Goal: Task Accomplishment & Management: Find specific page/section

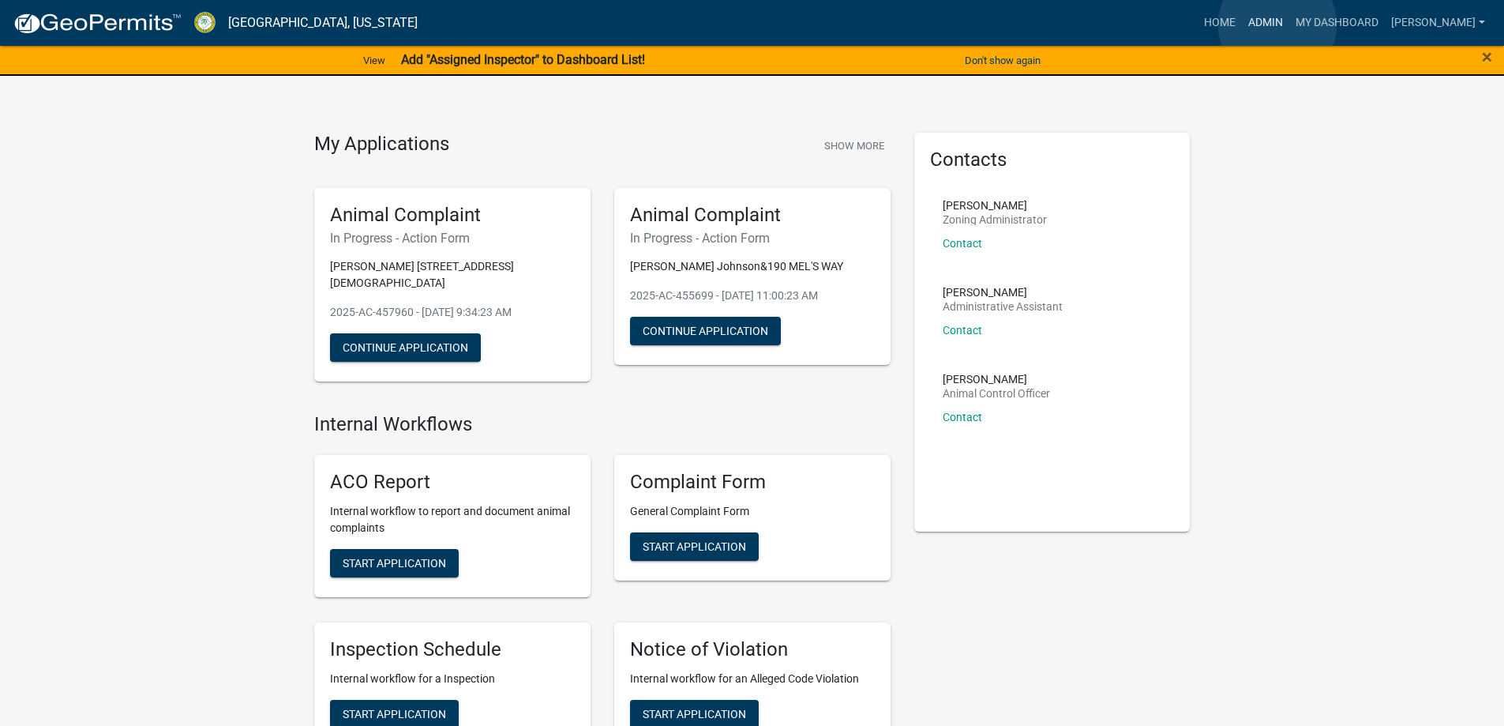
click at [1278, 23] on link "Admin" at bounding box center [1265, 23] width 47 height 30
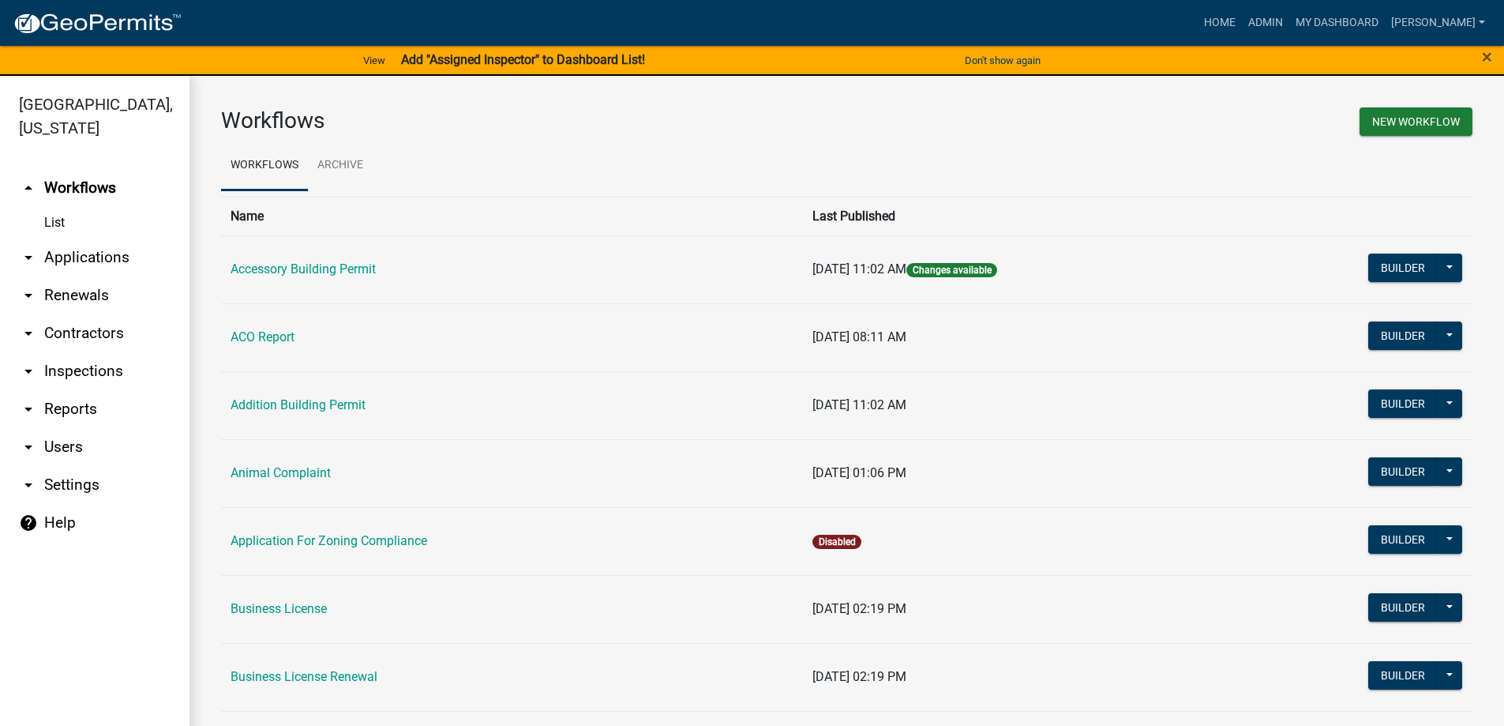
click at [109, 260] on link "arrow_drop_down Applications" at bounding box center [94, 257] width 189 height 38
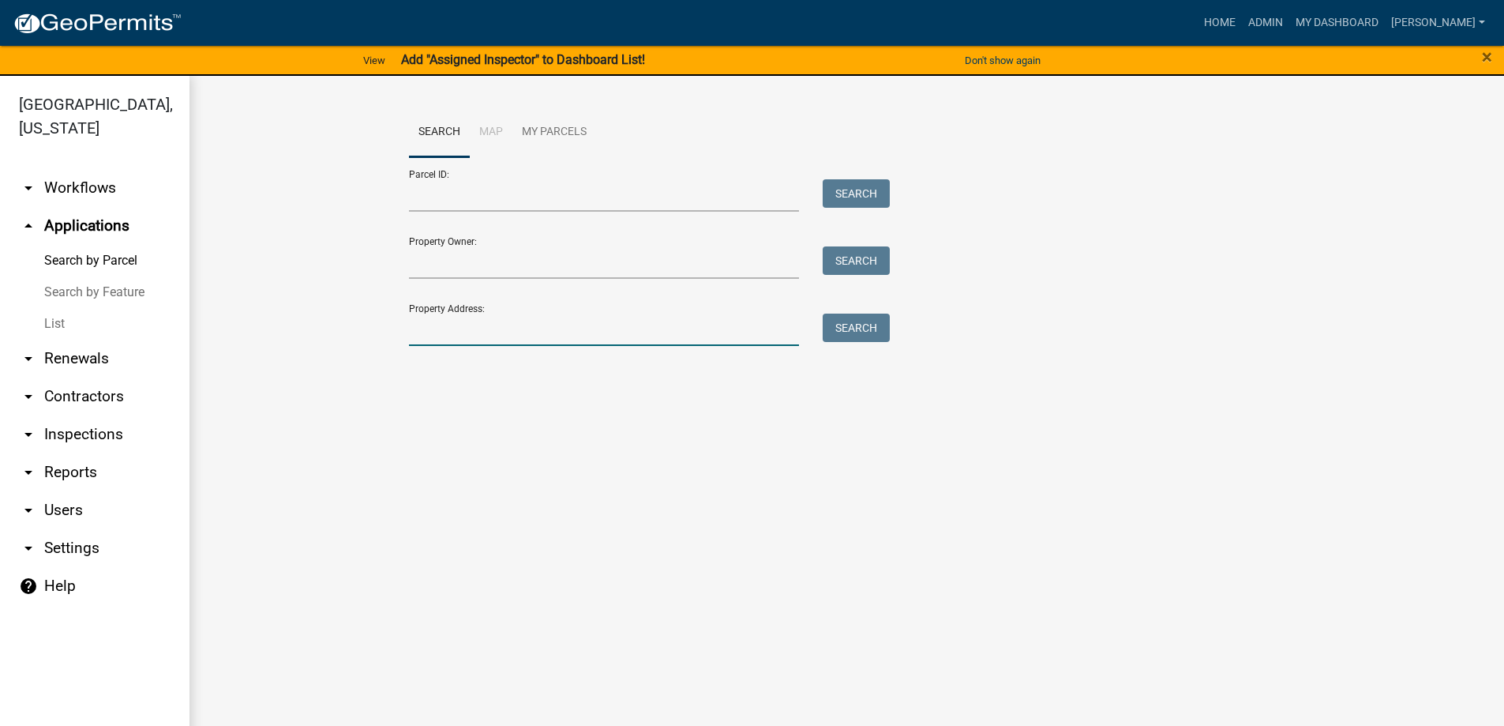
click at [440, 340] on input "Property Address:" at bounding box center [604, 329] width 391 height 32
type input "2709"
click at [845, 325] on button "Search" at bounding box center [856, 327] width 67 height 28
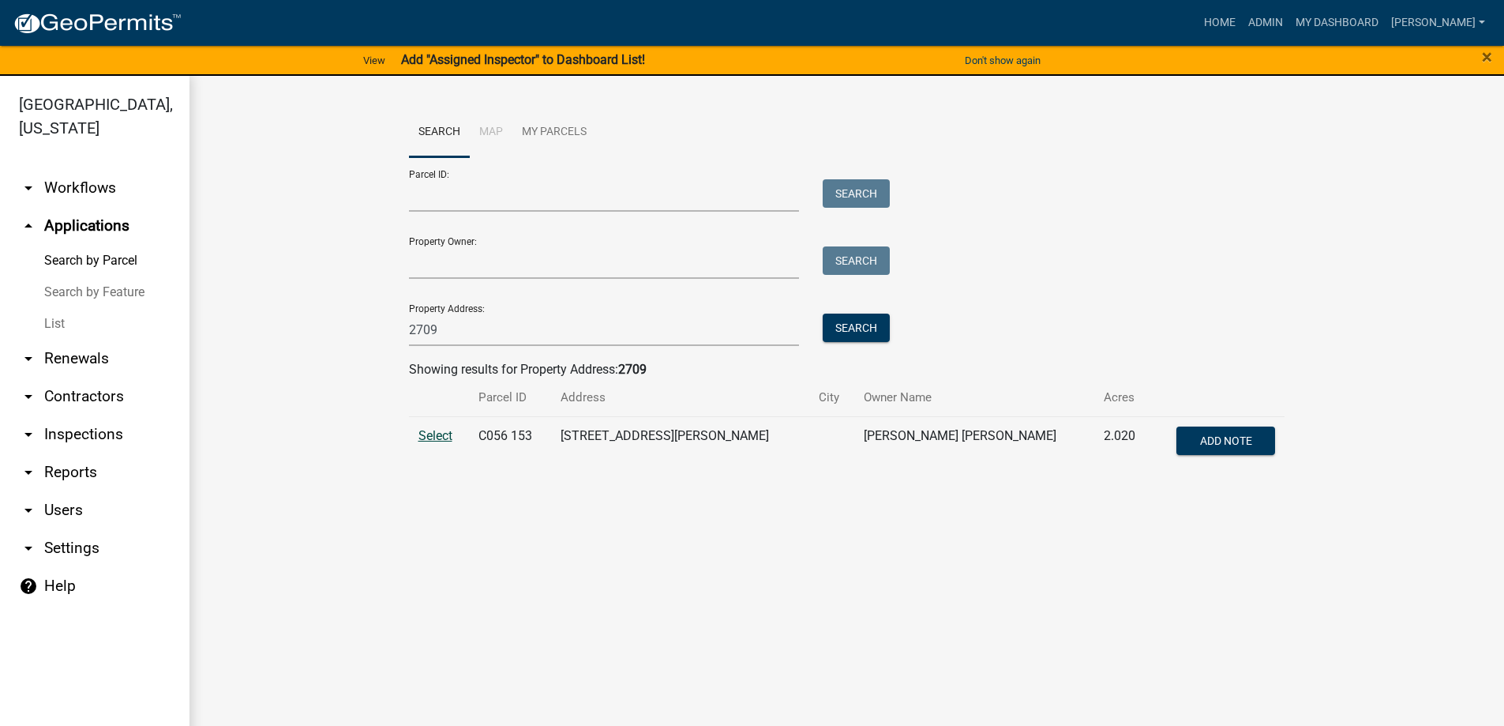
click at [433, 434] on span "Select" at bounding box center [435, 435] width 34 height 15
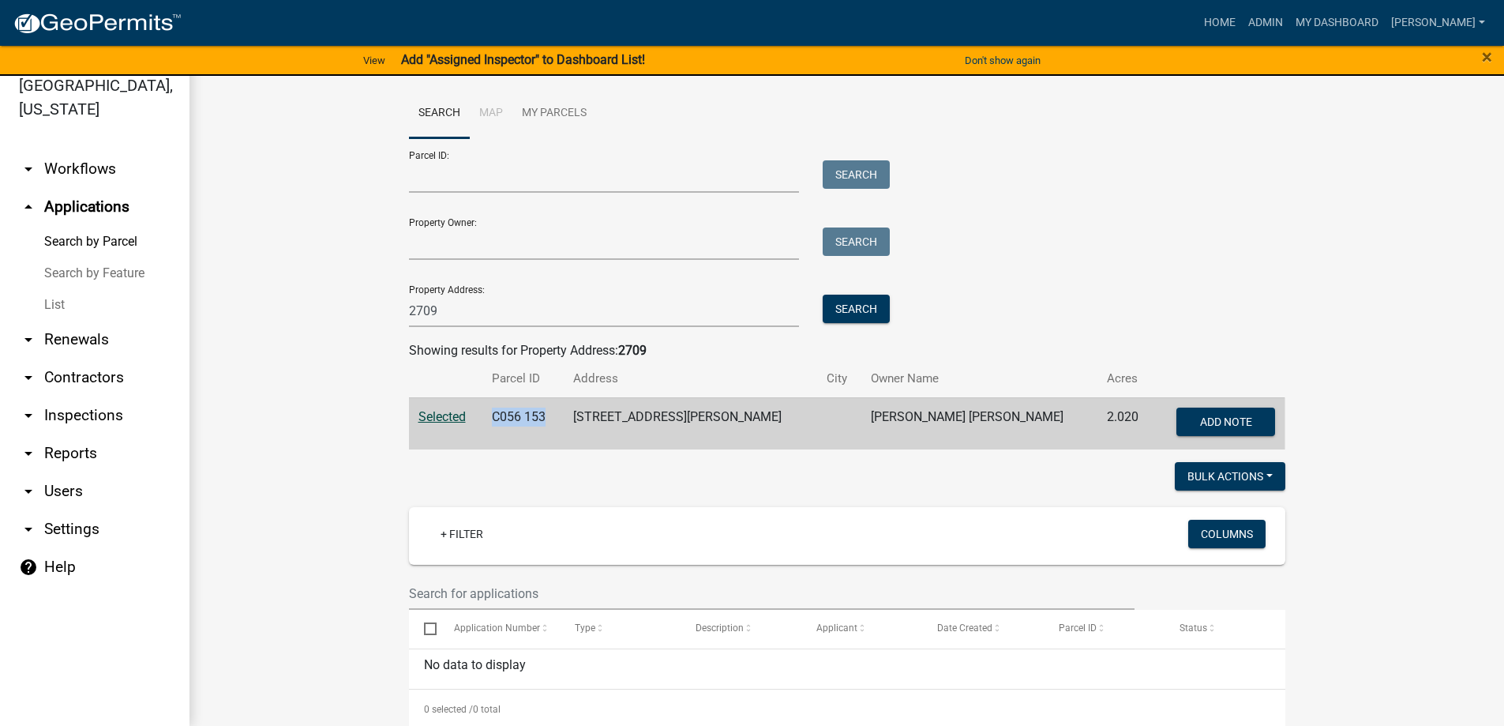
drag, startPoint x: 503, startPoint y: 418, endPoint x: 556, endPoint y: 415, distance: 53.0
click at [556, 415] on td "C056 153" at bounding box center [522, 423] width 81 height 52
copy td "C056 153"
click at [57, 299] on link "List" at bounding box center [94, 305] width 189 height 32
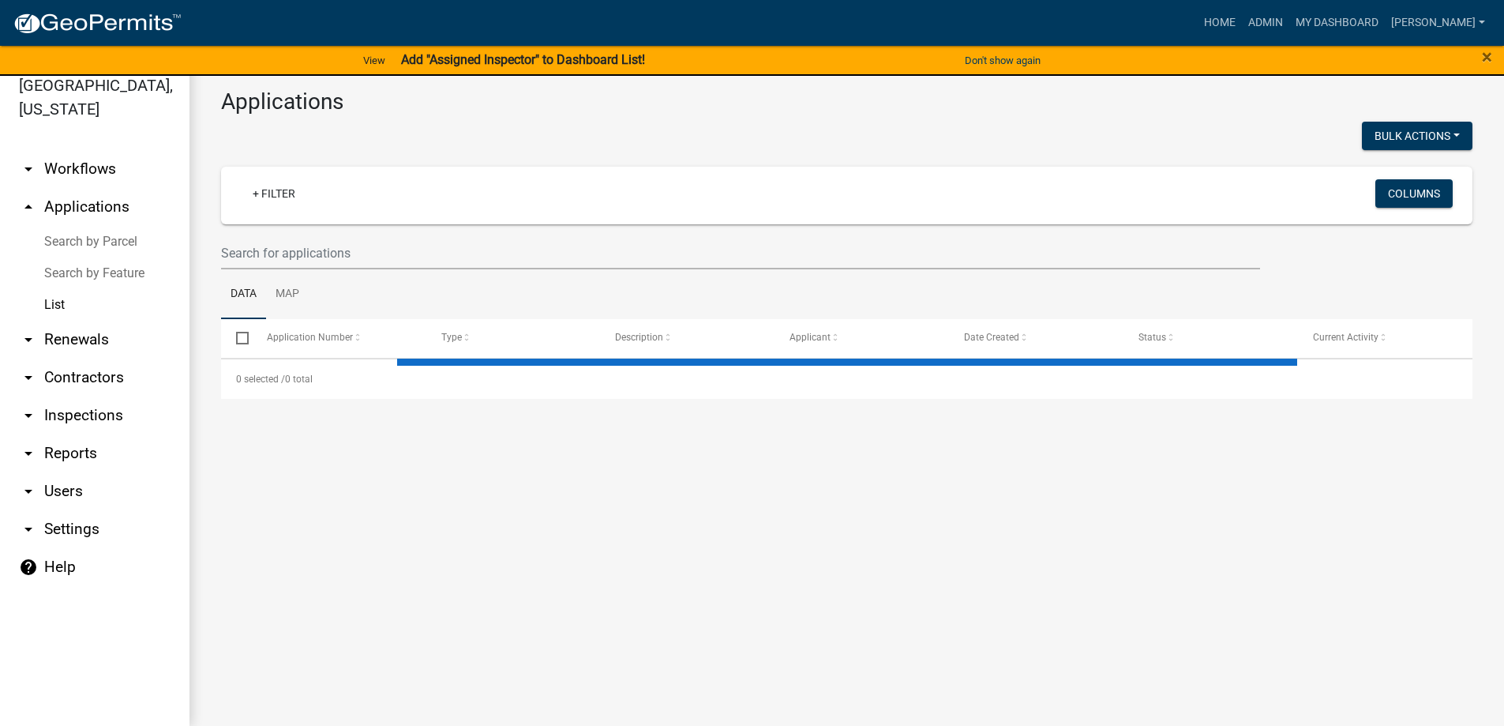
select select "3: 100"
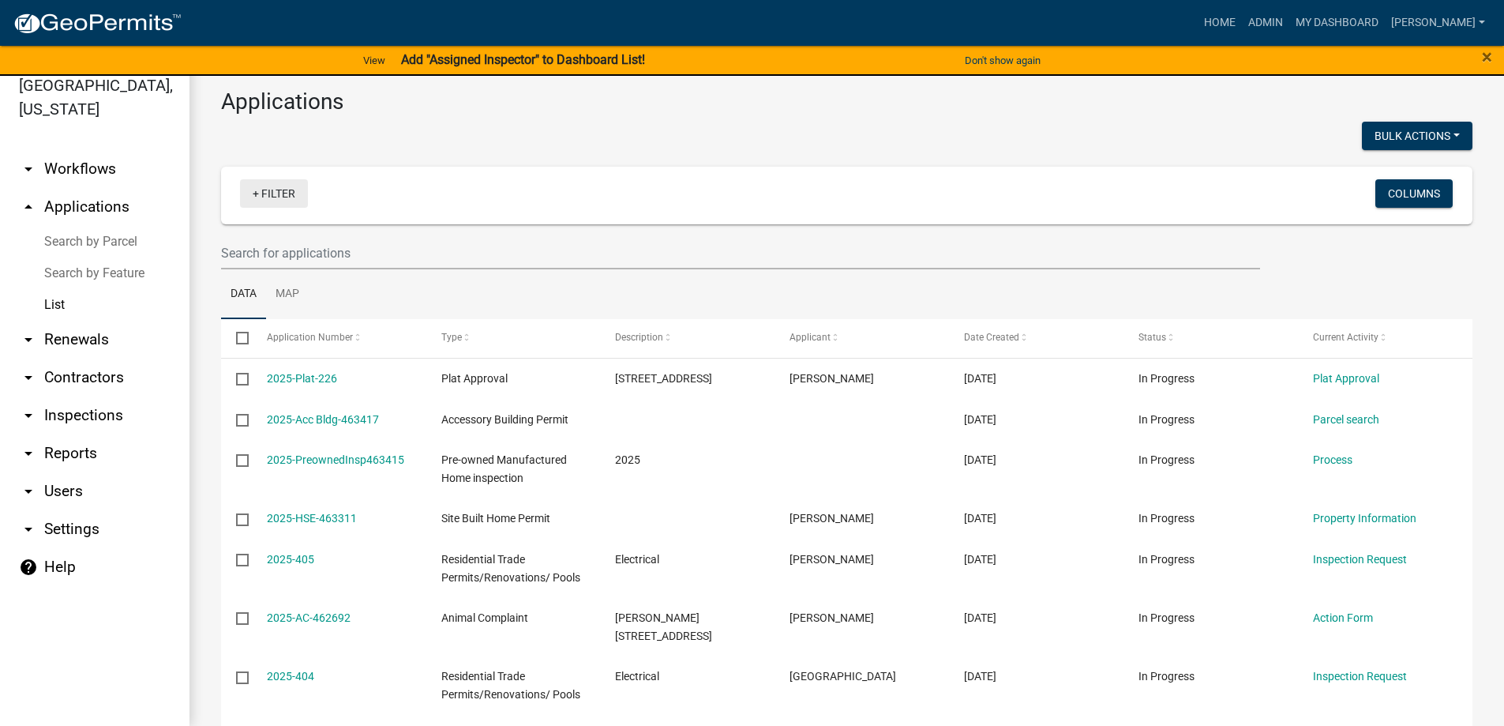
click at [283, 195] on link "+ Filter" at bounding box center [274, 193] width 68 height 28
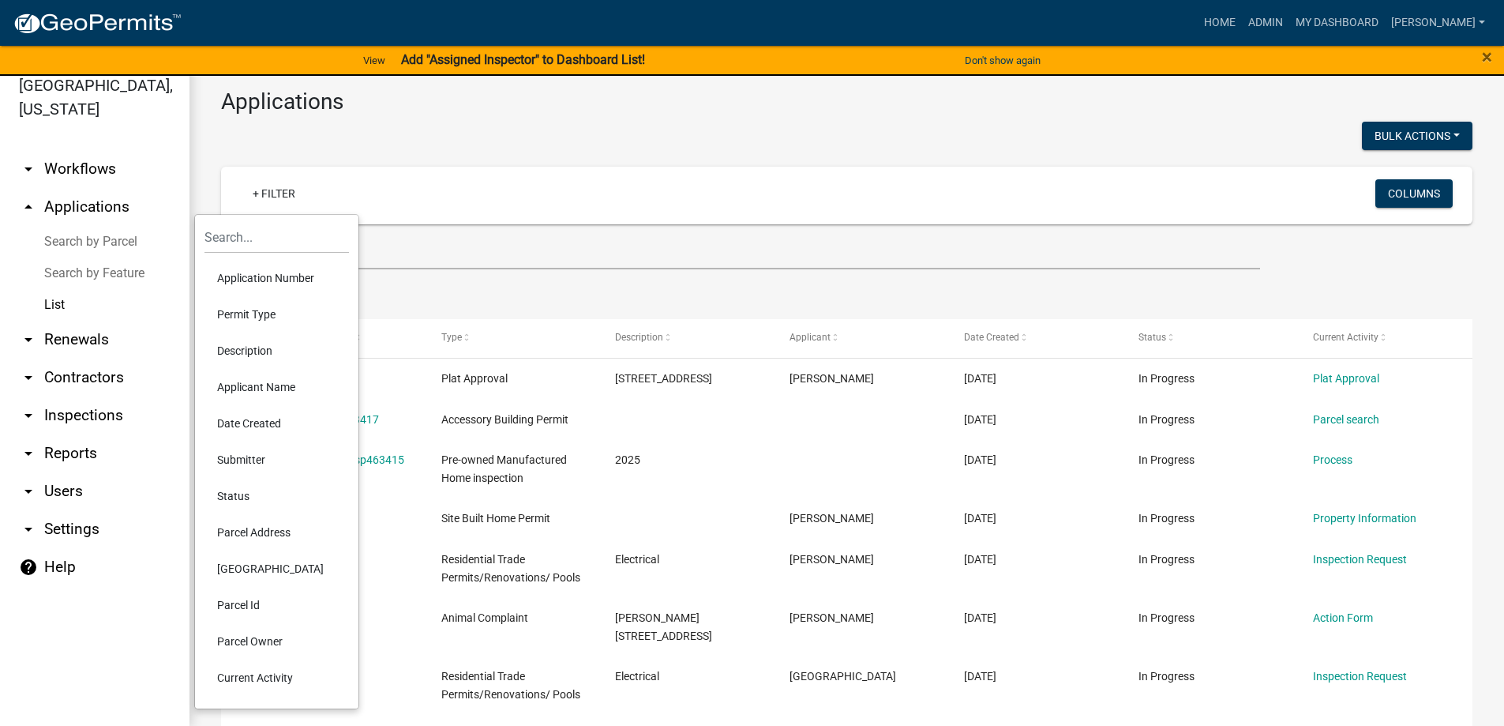
click at [242, 531] on li "Parcel Address" at bounding box center [276, 532] width 144 height 36
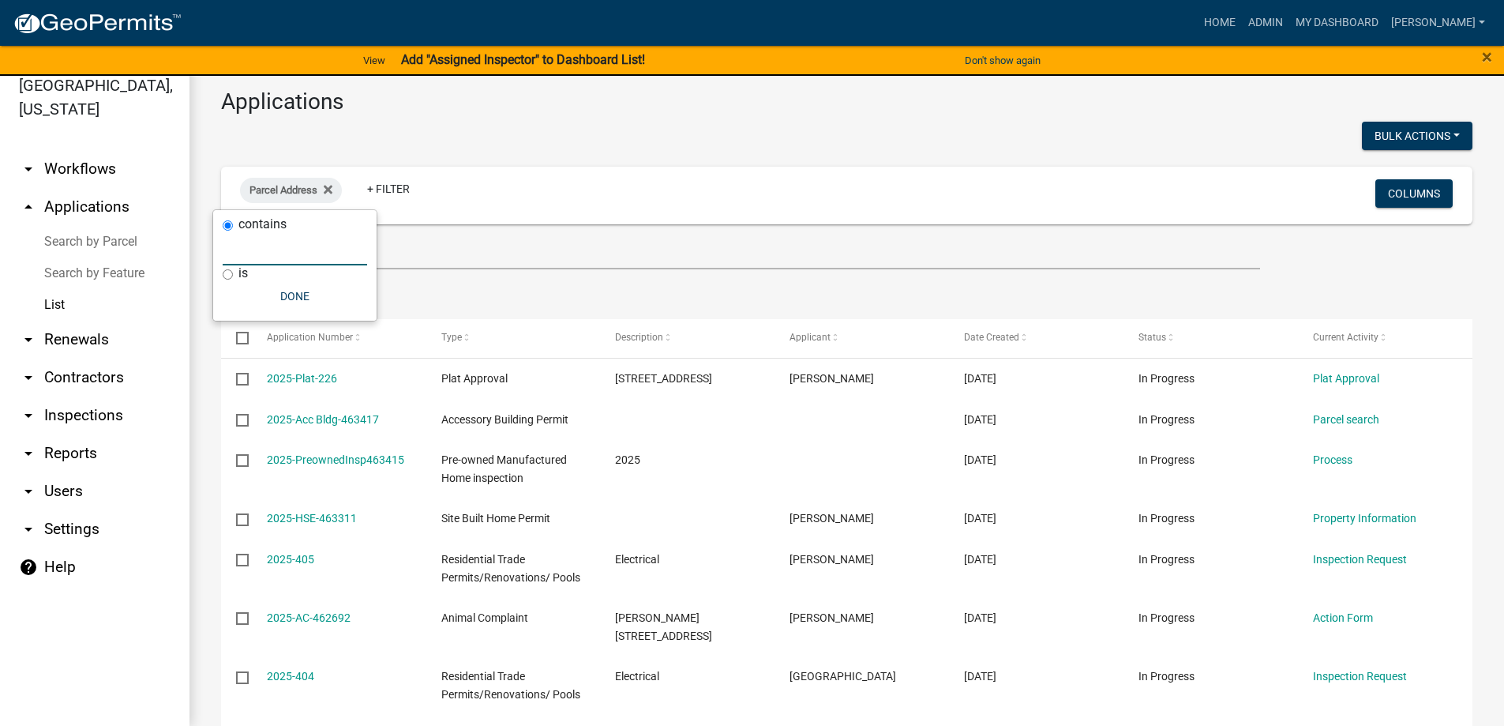
click at [271, 248] on input "text" at bounding box center [295, 249] width 144 height 32
paste input "C056 153"
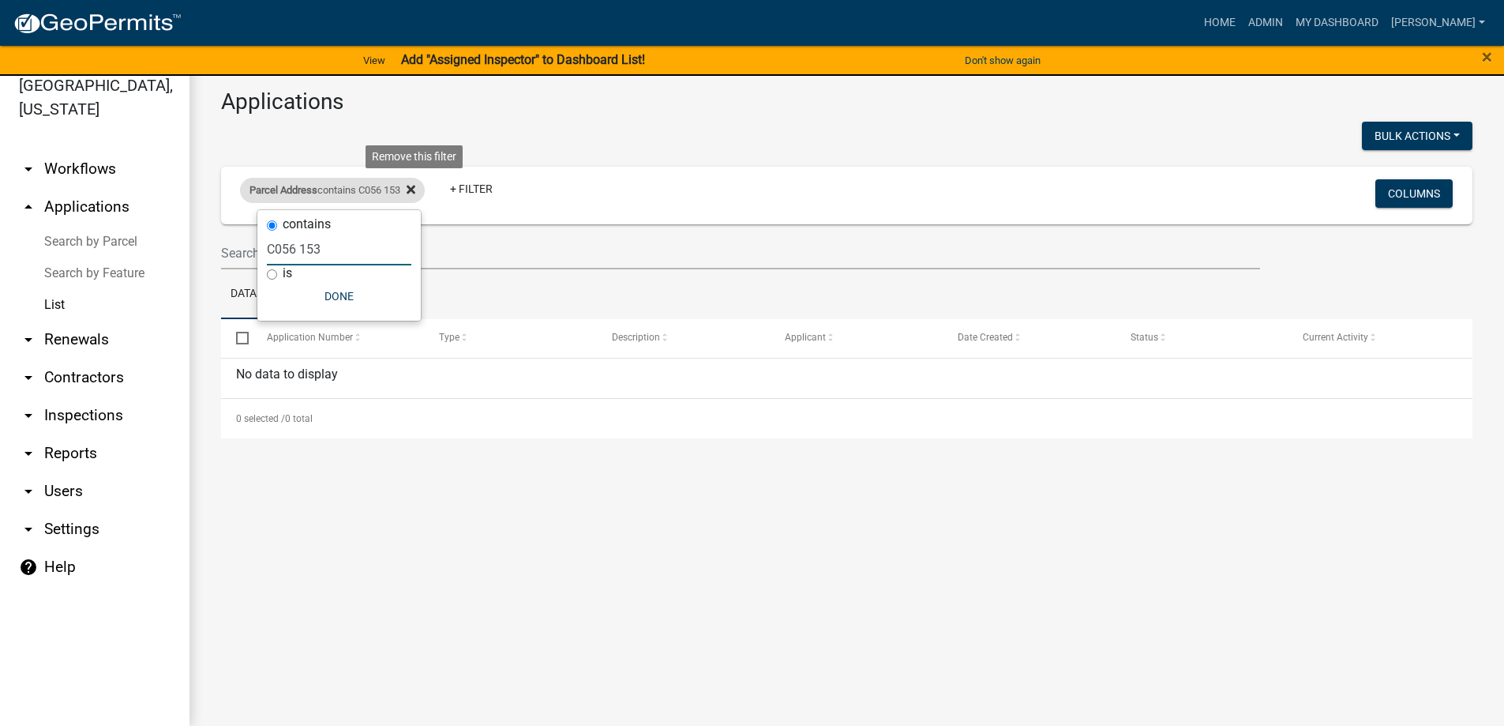
type input "C056 153"
click at [410, 187] on fa-icon at bounding box center [407, 190] width 15 height 25
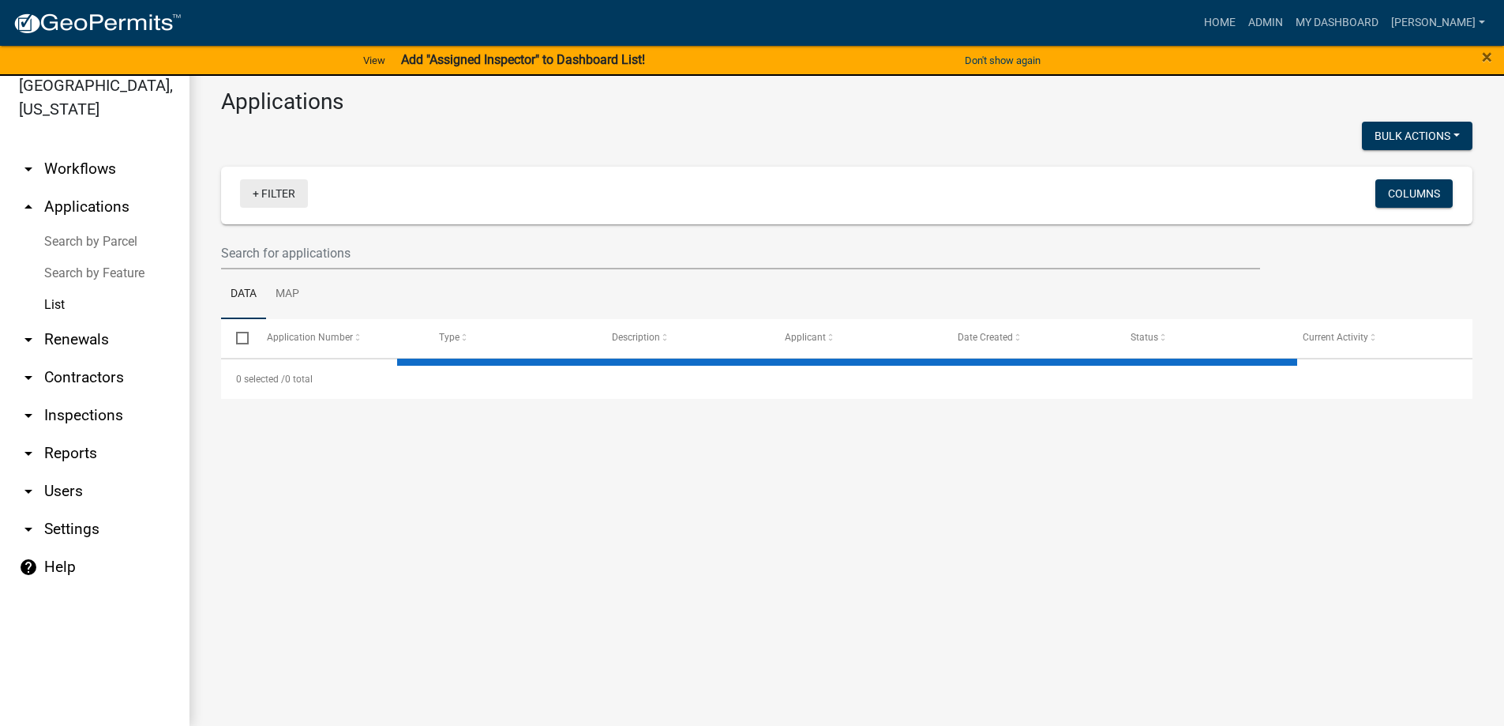
click at [291, 192] on link "+ Filter" at bounding box center [274, 193] width 68 height 28
select select "3: 100"
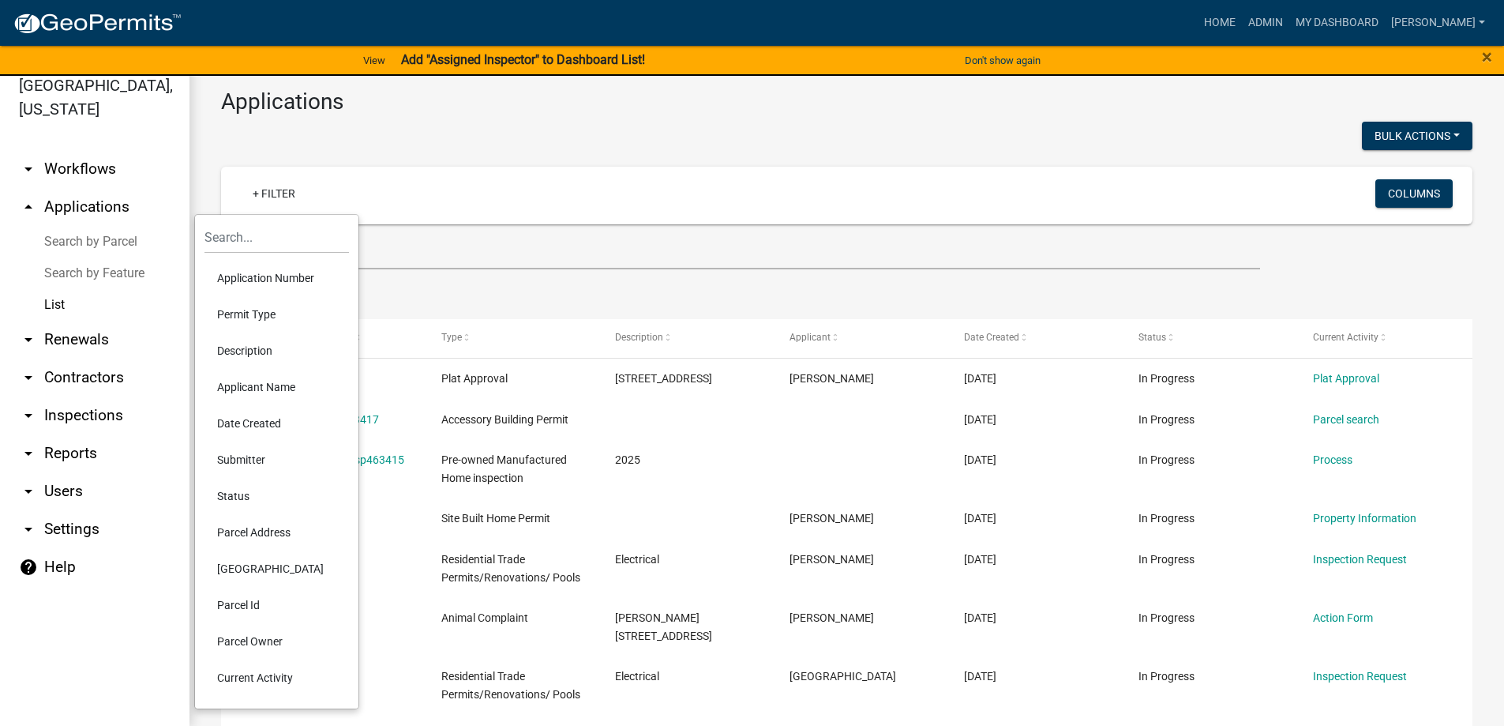
click at [261, 526] on li "Parcel Address" at bounding box center [276, 532] width 144 height 36
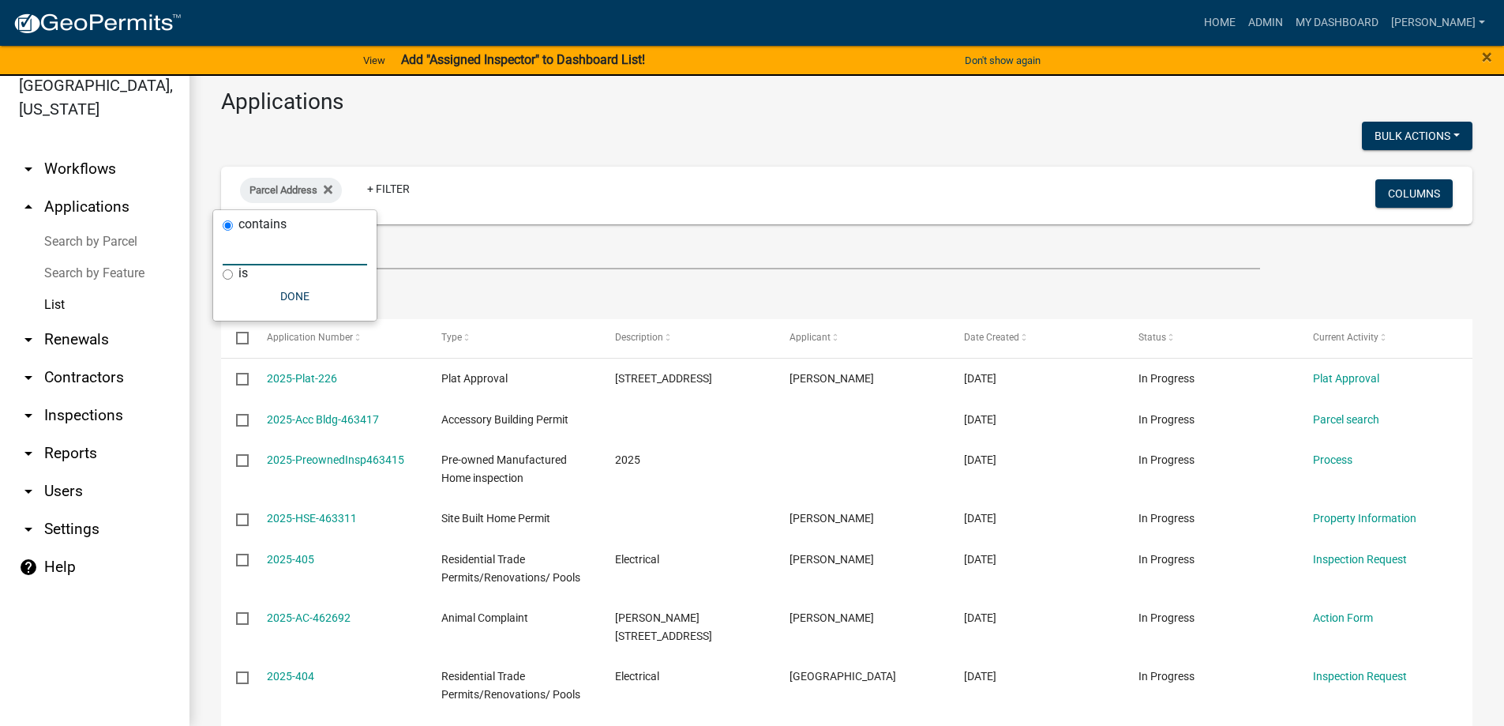
click at [291, 248] on input "text" at bounding box center [295, 249] width 144 height 32
paste input "[STREET_ADDRESS][PERSON_NAME]"
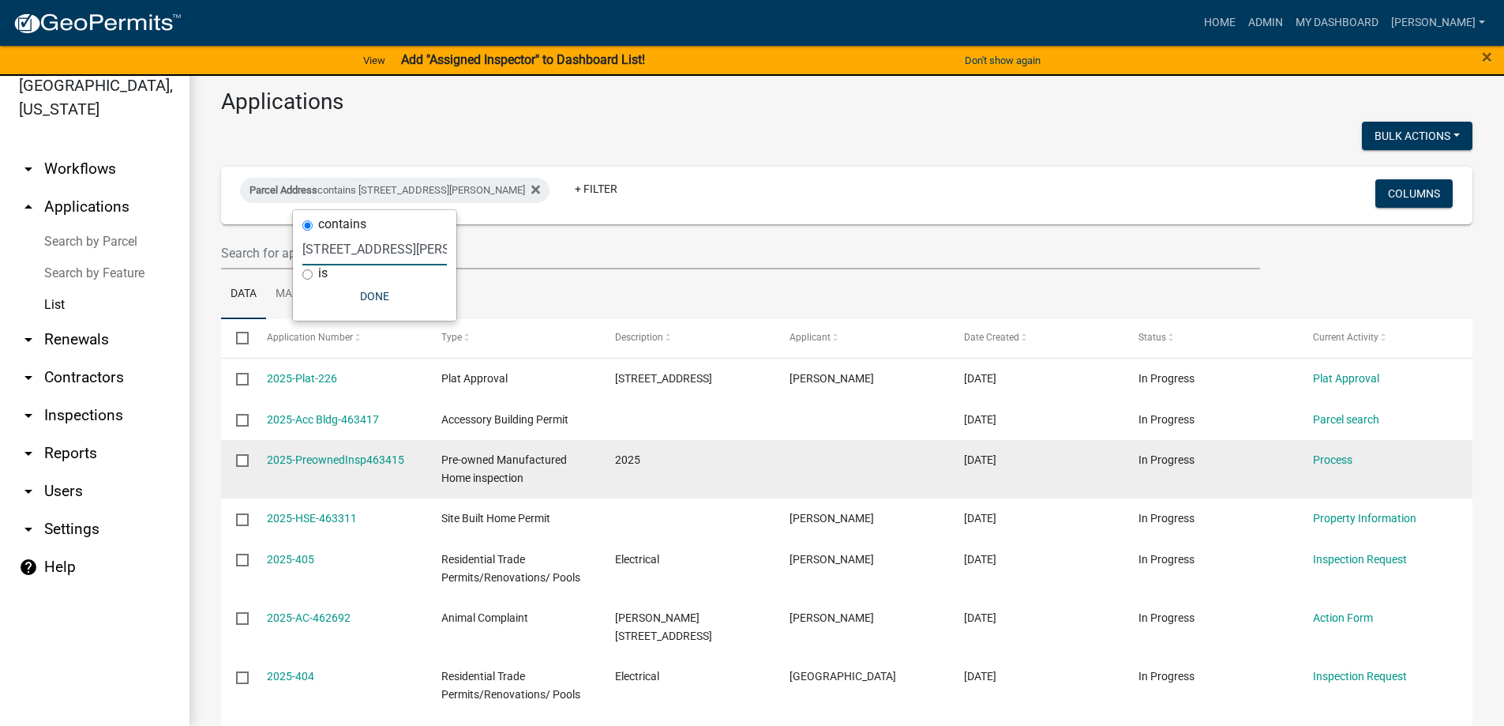
scroll to position [0, 4]
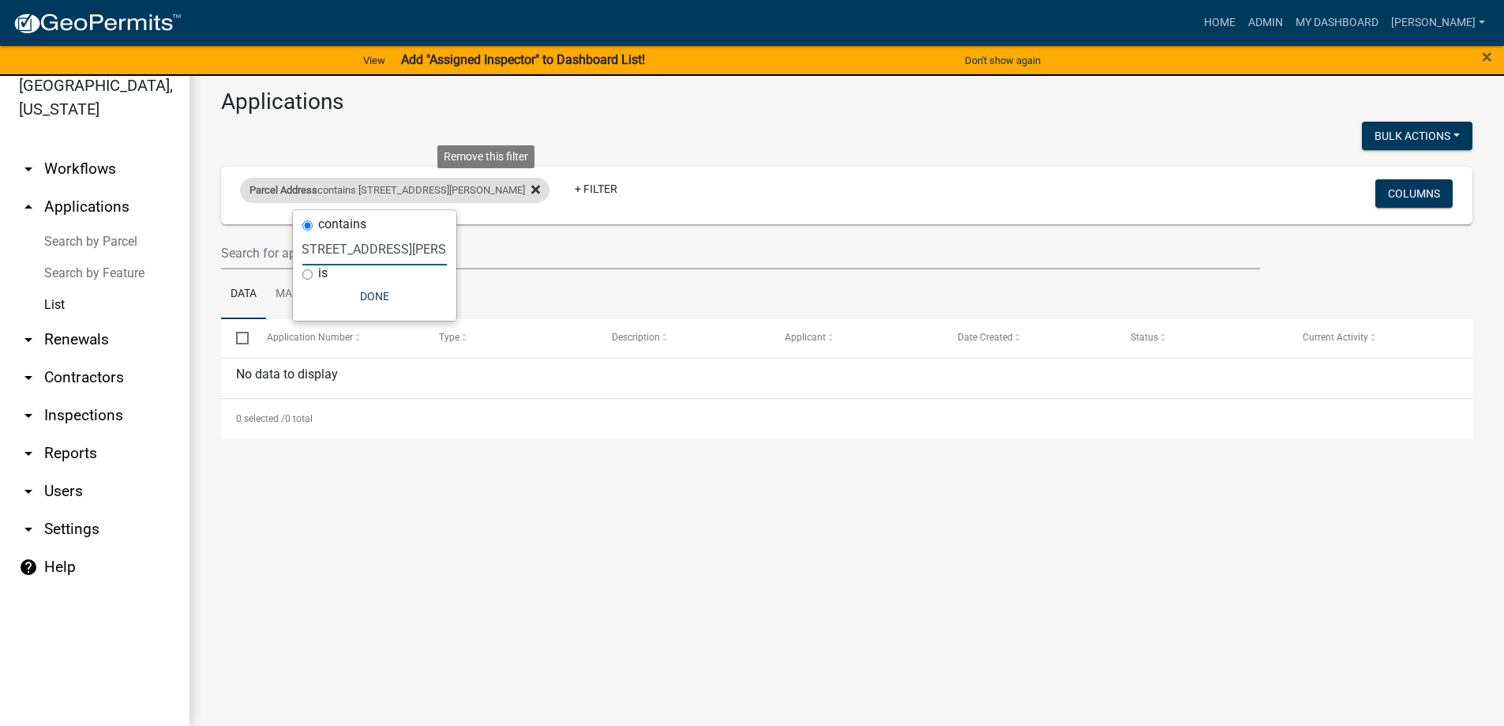
type input "[STREET_ADDRESS][PERSON_NAME]"
click at [531, 191] on icon at bounding box center [535, 189] width 9 height 13
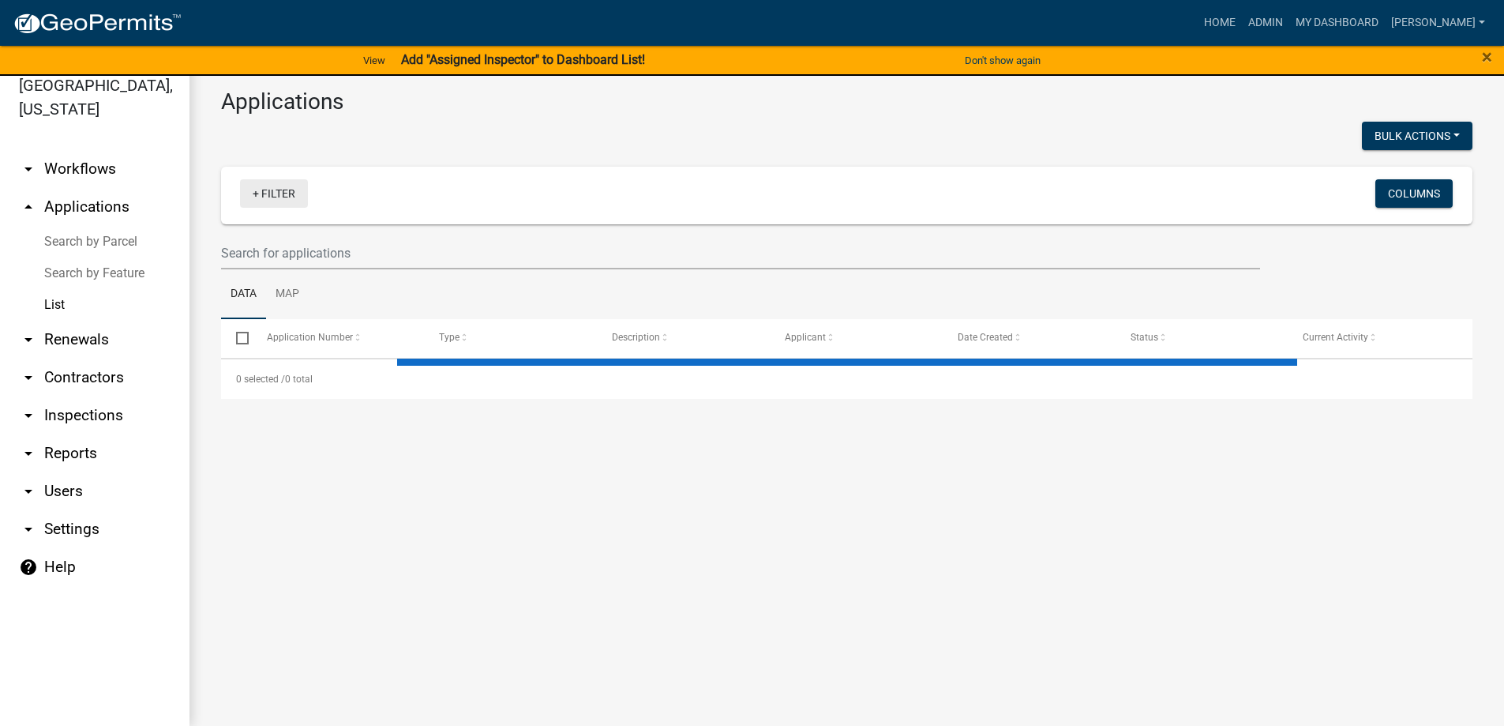
select select "3: 100"
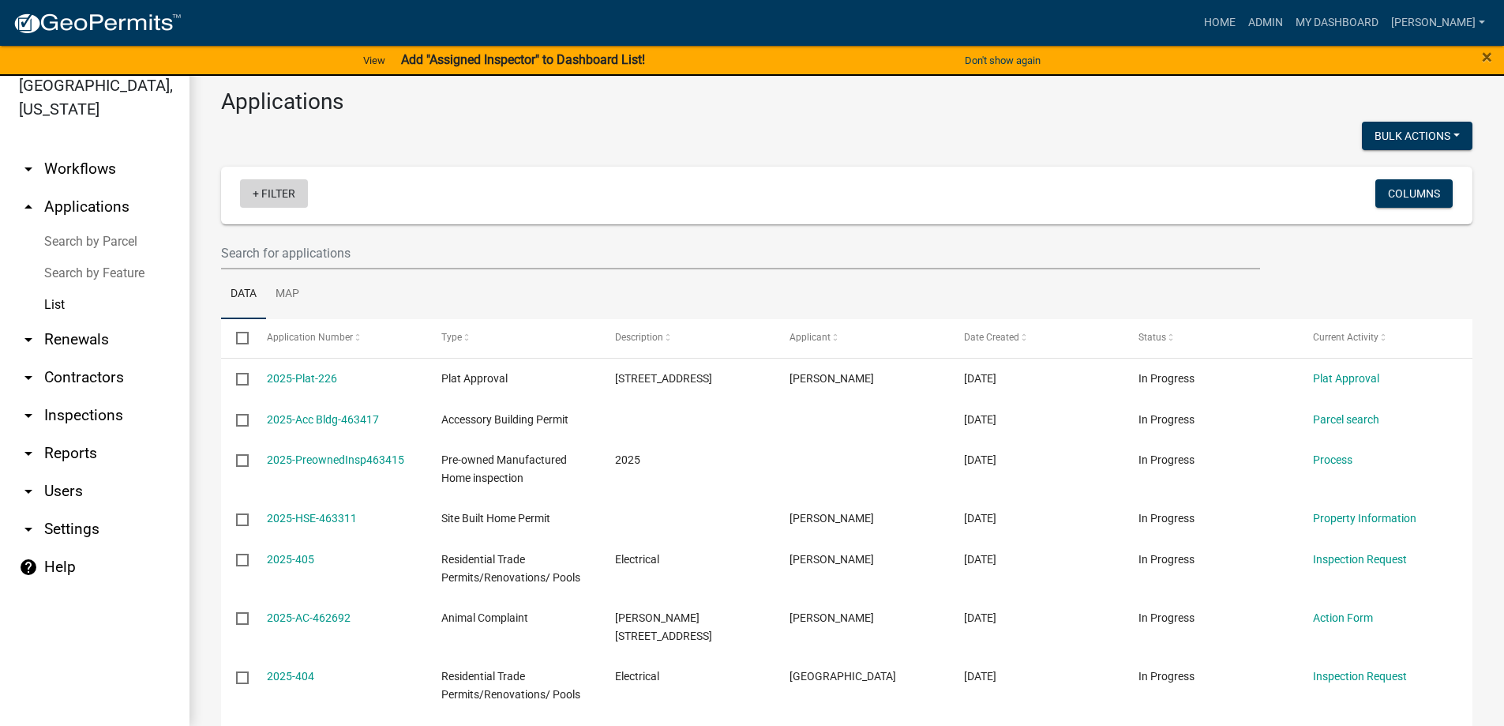
click at [295, 190] on link "+ Filter" at bounding box center [274, 193] width 68 height 28
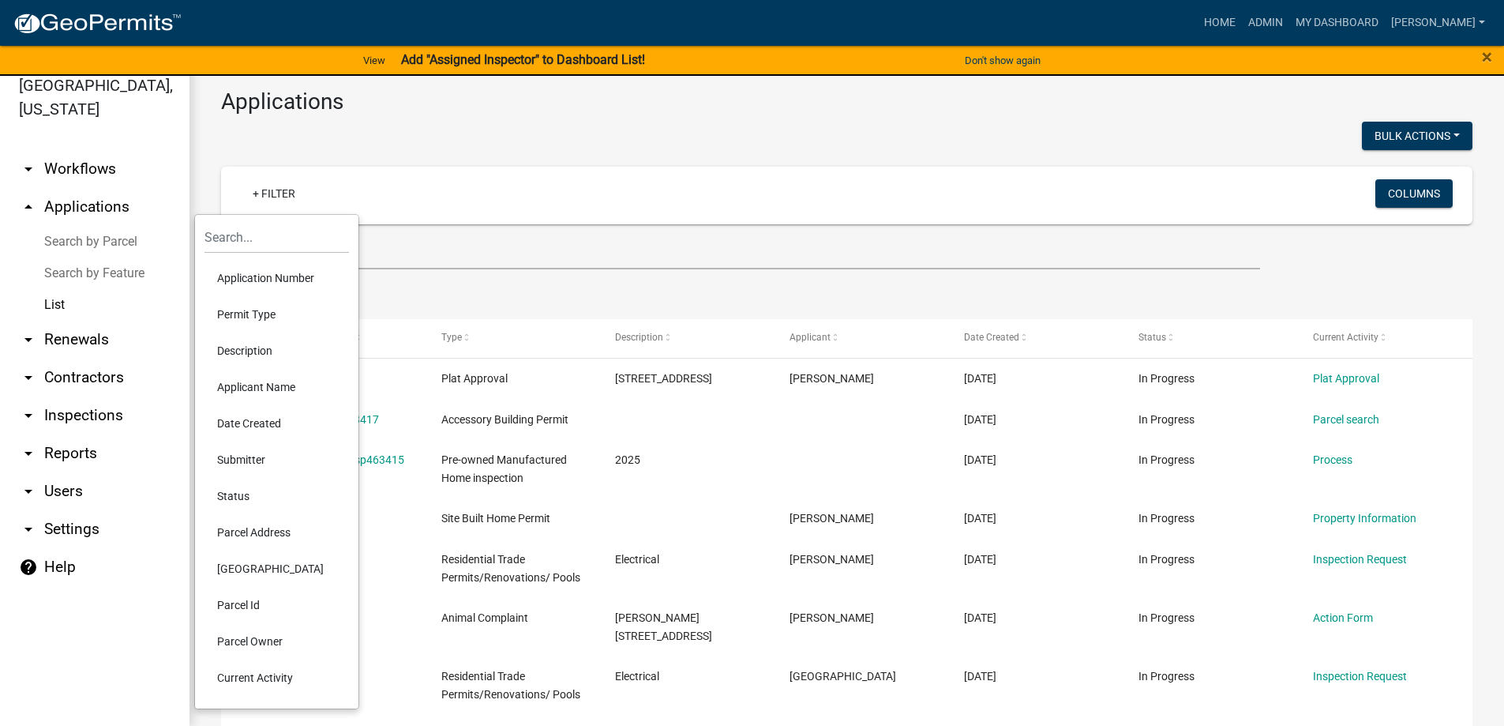
click at [278, 386] on li "Applicant Name" at bounding box center [276, 387] width 144 height 36
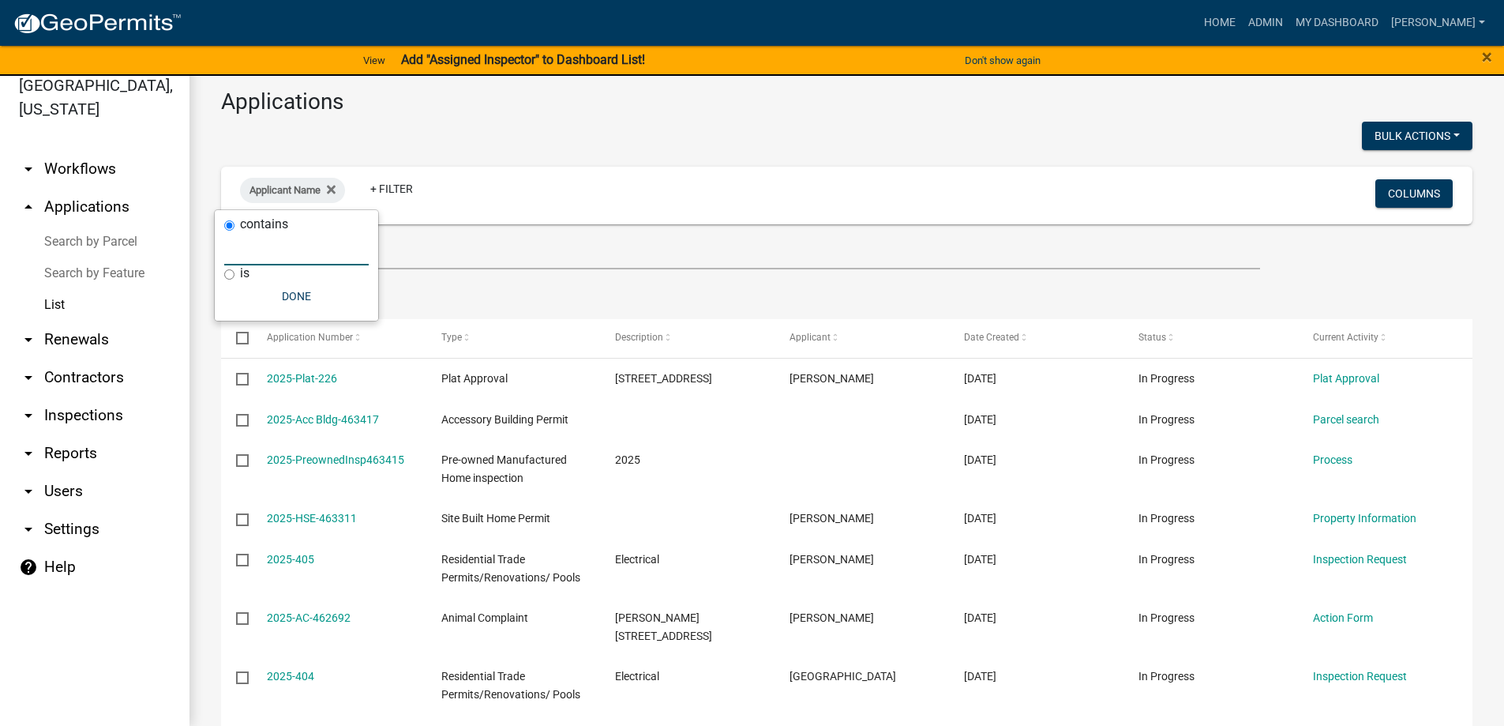
click at [318, 255] on input "text" at bounding box center [296, 249] width 144 height 32
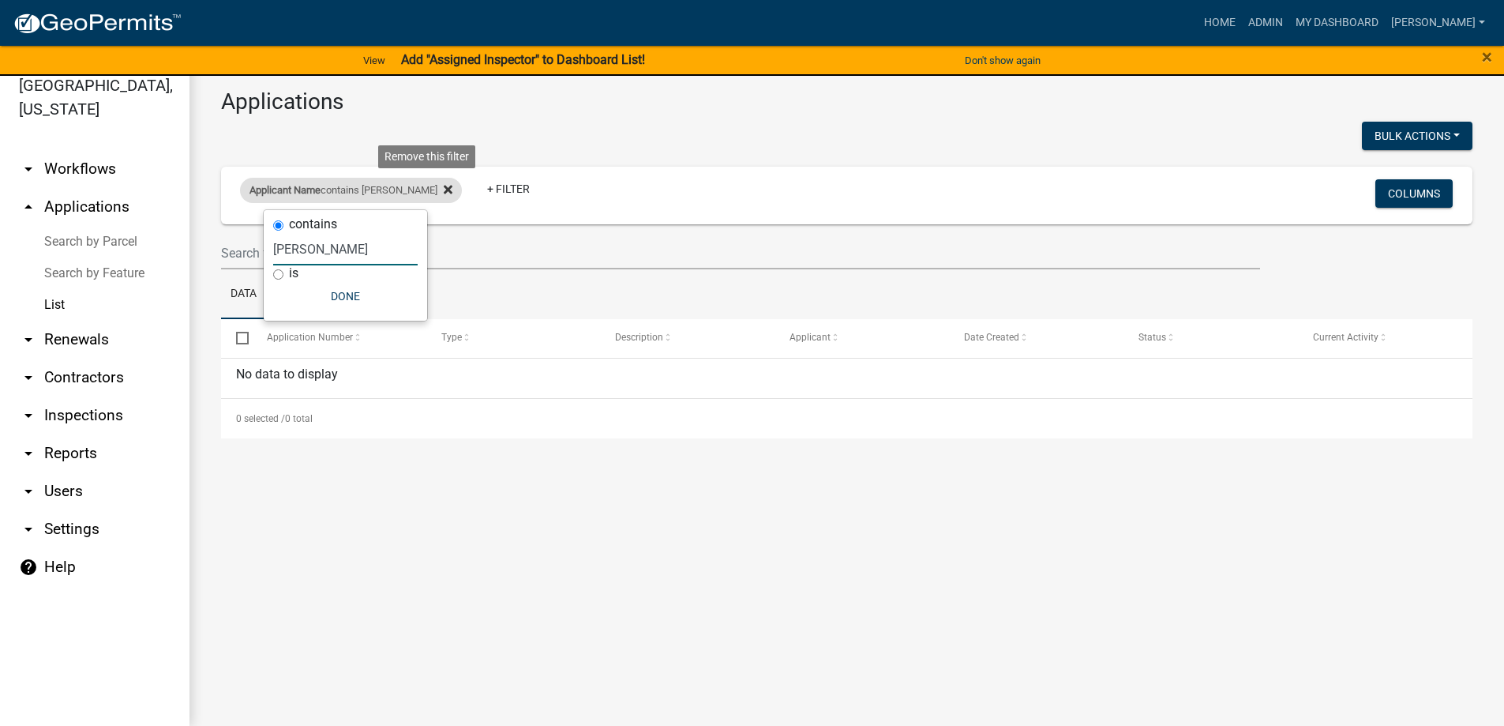
type input "[PERSON_NAME]"
click at [444, 188] on icon at bounding box center [448, 189] width 9 height 13
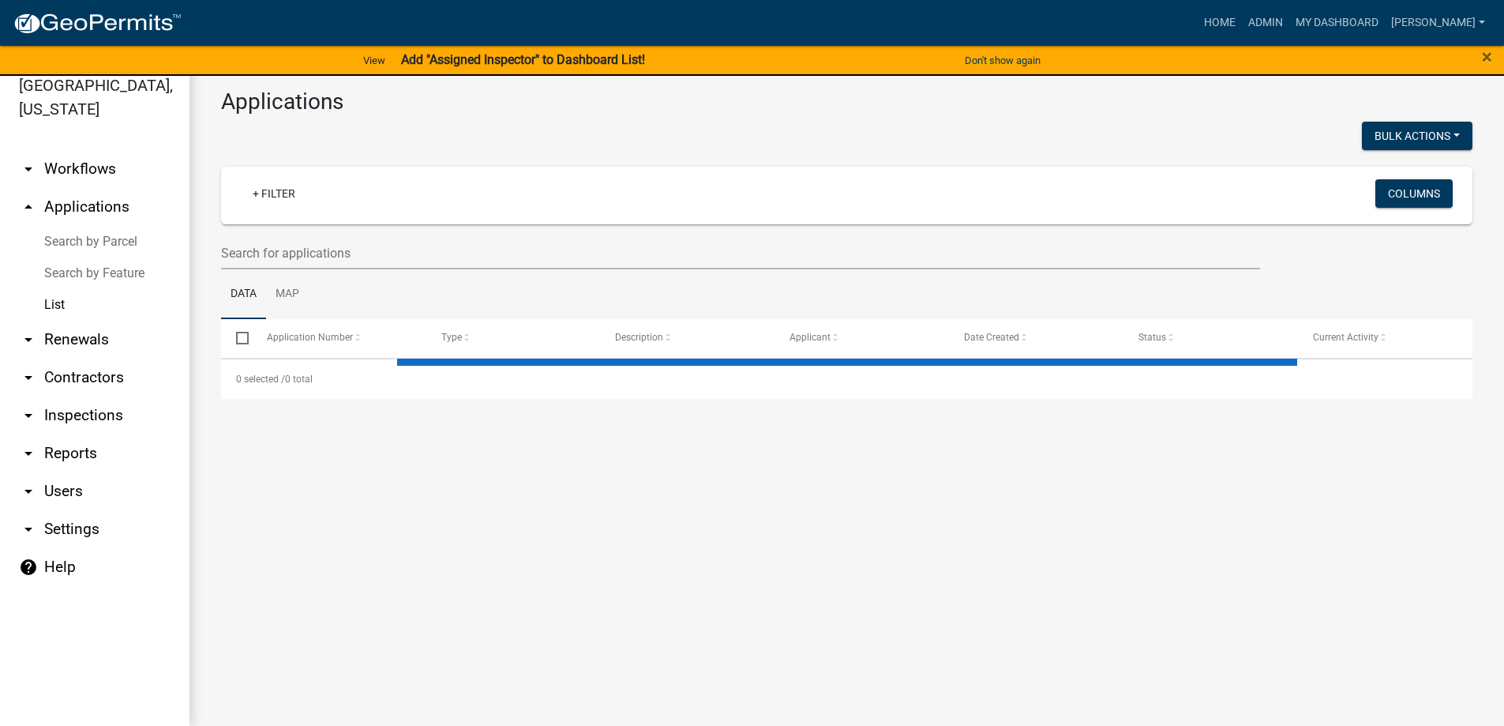
select select "3: 100"
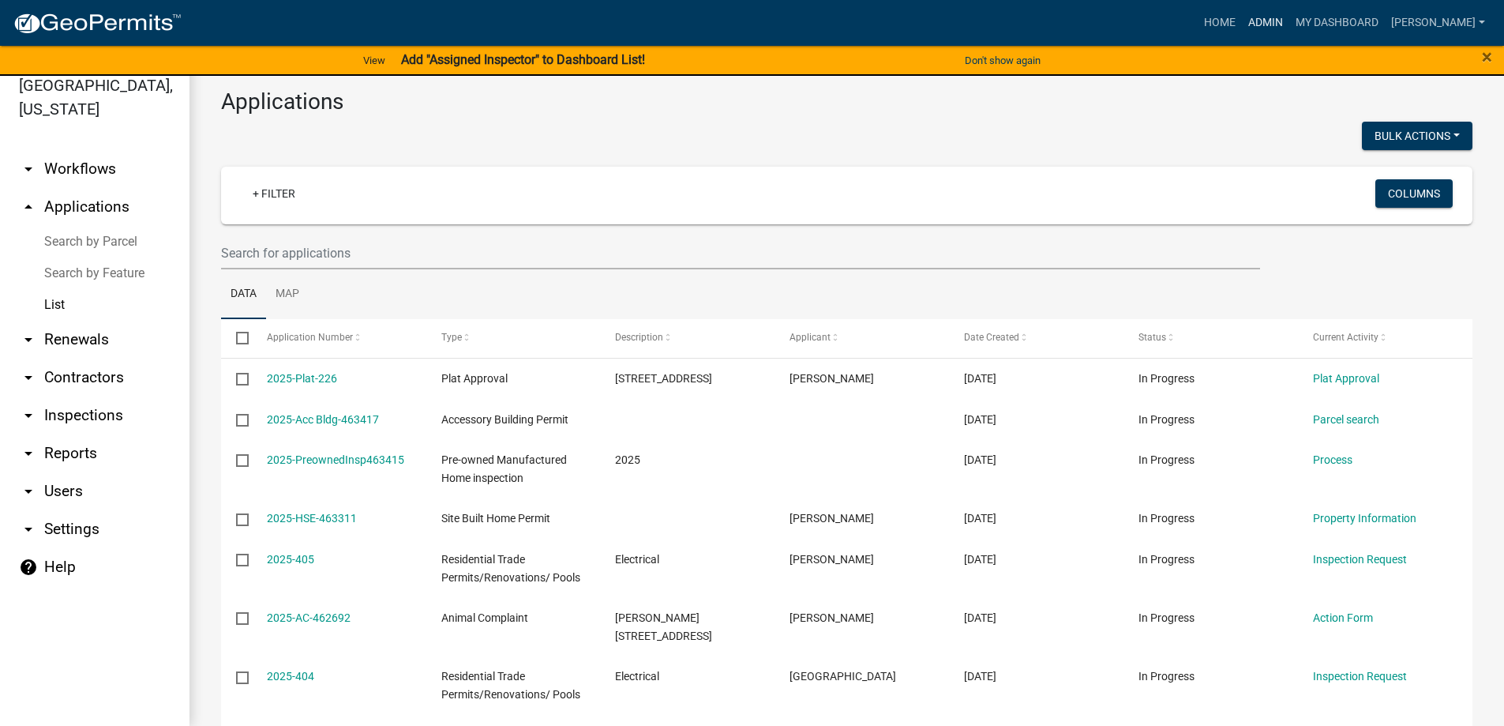
click at [1277, 18] on link "Admin" at bounding box center [1265, 23] width 47 height 30
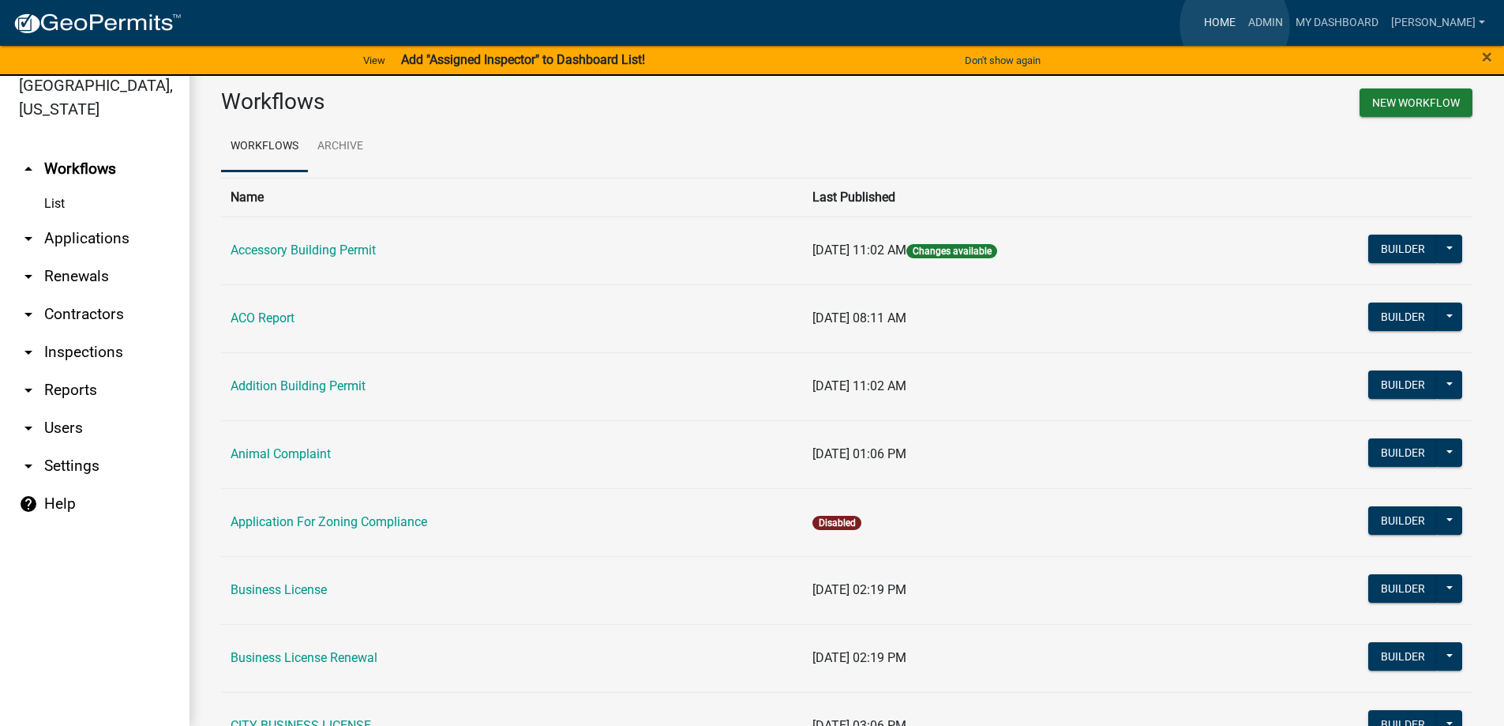
click at [1235, 25] on link "Home" at bounding box center [1220, 23] width 44 height 30
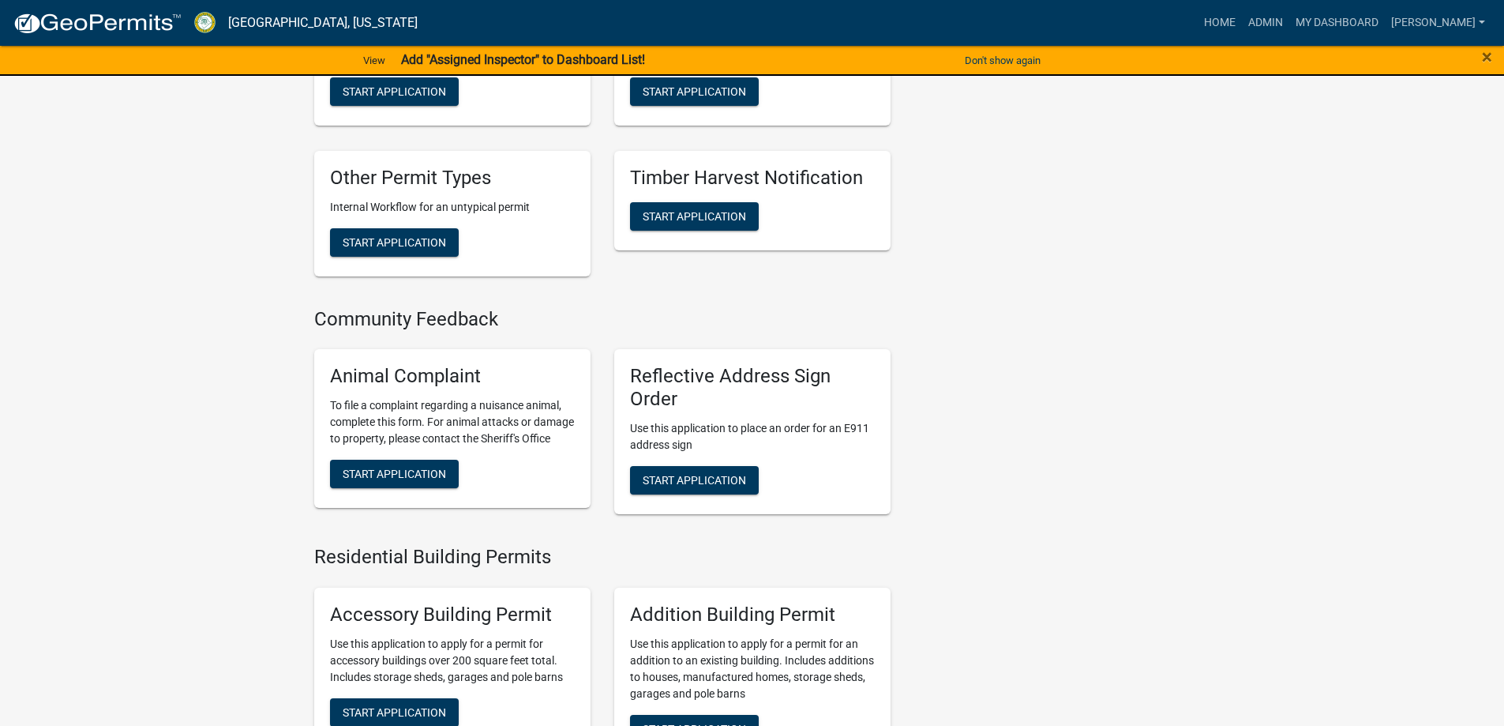
scroll to position [632, 0]
